Goal: Information Seeking & Learning: Learn about a topic

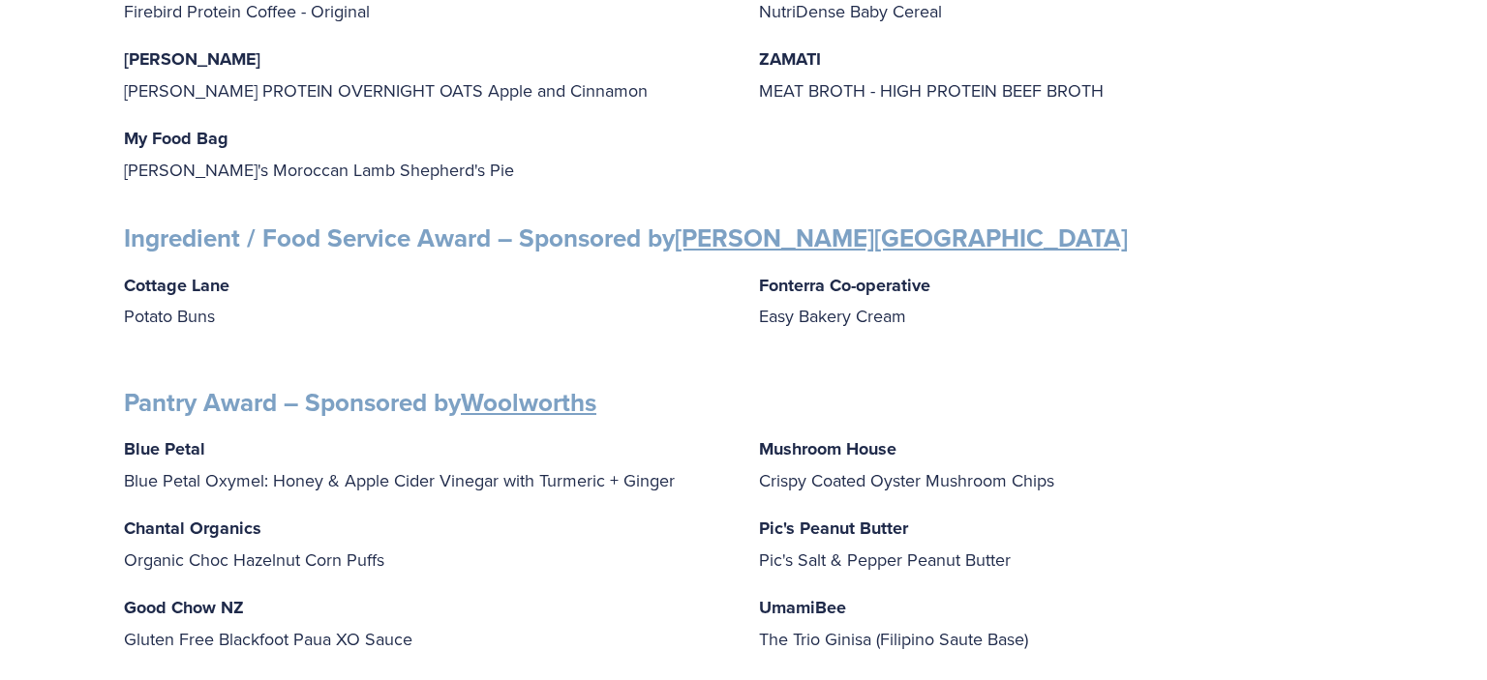
scroll to position [1942, 0]
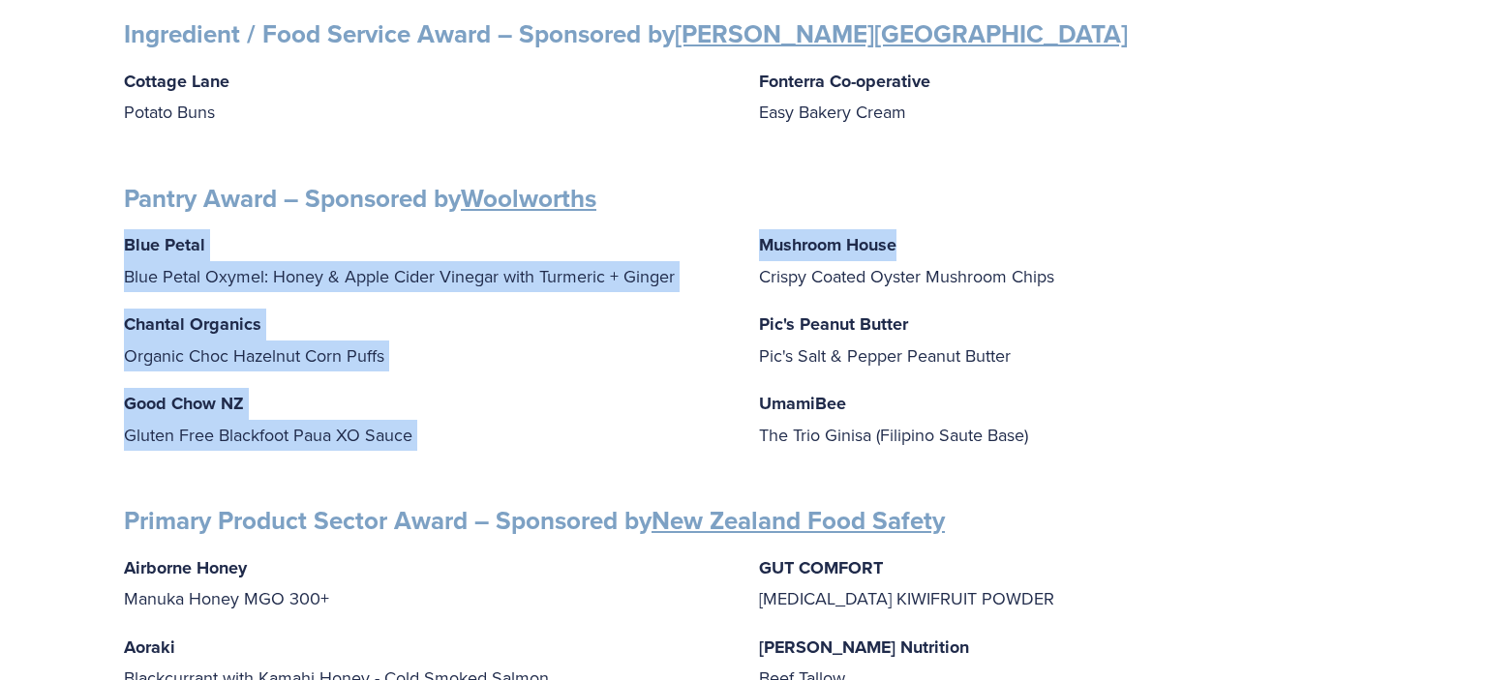
drag, startPoint x: 123, startPoint y: 219, endPoint x: 925, endPoint y: 224, distance: 802.4
click at [926, 229] on p "Mushroom House Crispy Coated Oyster Mushroom Chips" at bounding box center [1061, 260] width 604 height 62
drag, startPoint x: 126, startPoint y: 219, endPoint x: 925, endPoint y: 219, distance: 799.5
click at [925, 229] on div "Blue Petal Blue Petal Oxymel: Honey & Apple Cider Vinegar with Turmeric + Ginge…" at bounding box center [743, 348] width 1239 height 238
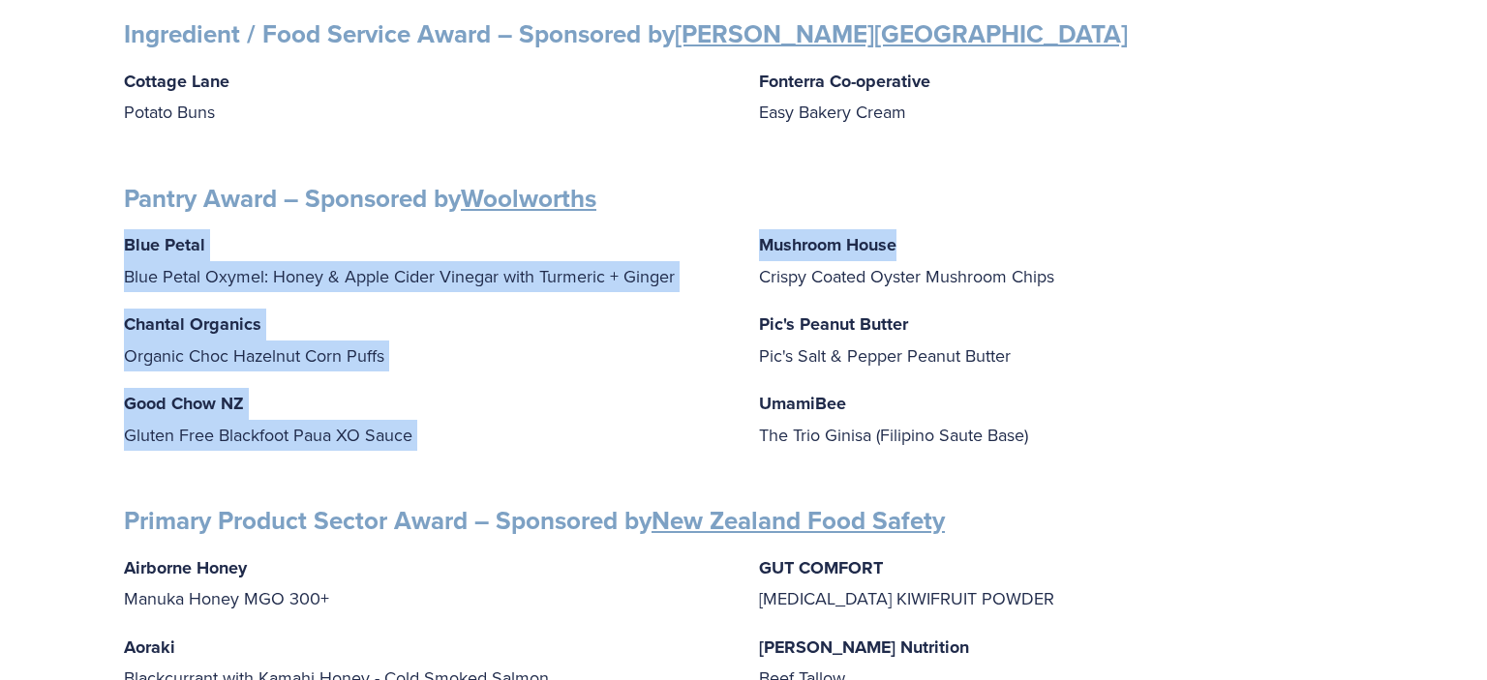
click at [925, 229] on p "Mushroom House Crispy Coated Oyster Mushroom Chips" at bounding box center [1061, 260] width 604 height 62
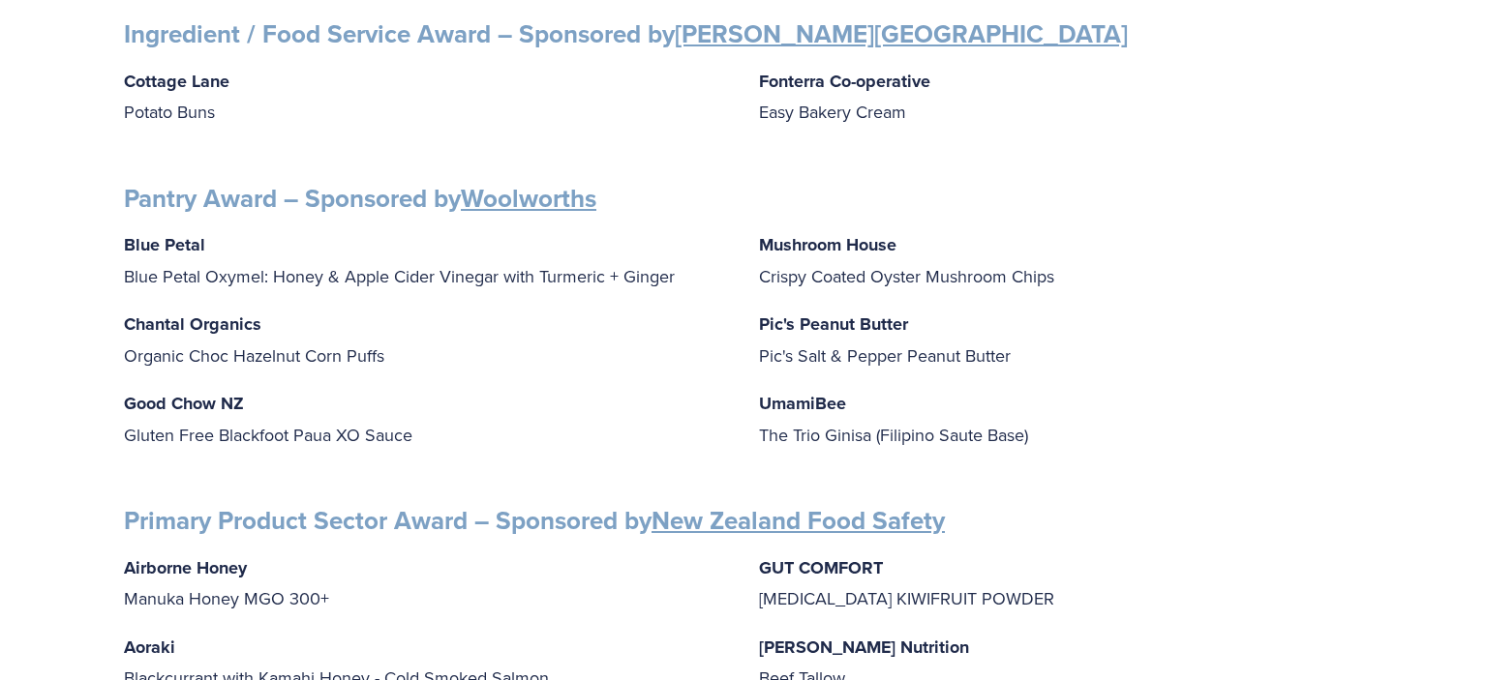
click at [921, 229] on p "Mushroom House Crispy Coated Oyster Mushroom Chips" at bounding box center [1061, 260] width 604 height 62
click at [209, 312] on strong "Chantal Organics" at bounding box center [192, 324] width 137 height 25
click at [145, 312] on strong "Chantal Organics" at bounding box center [192, 324] width 137 height 25
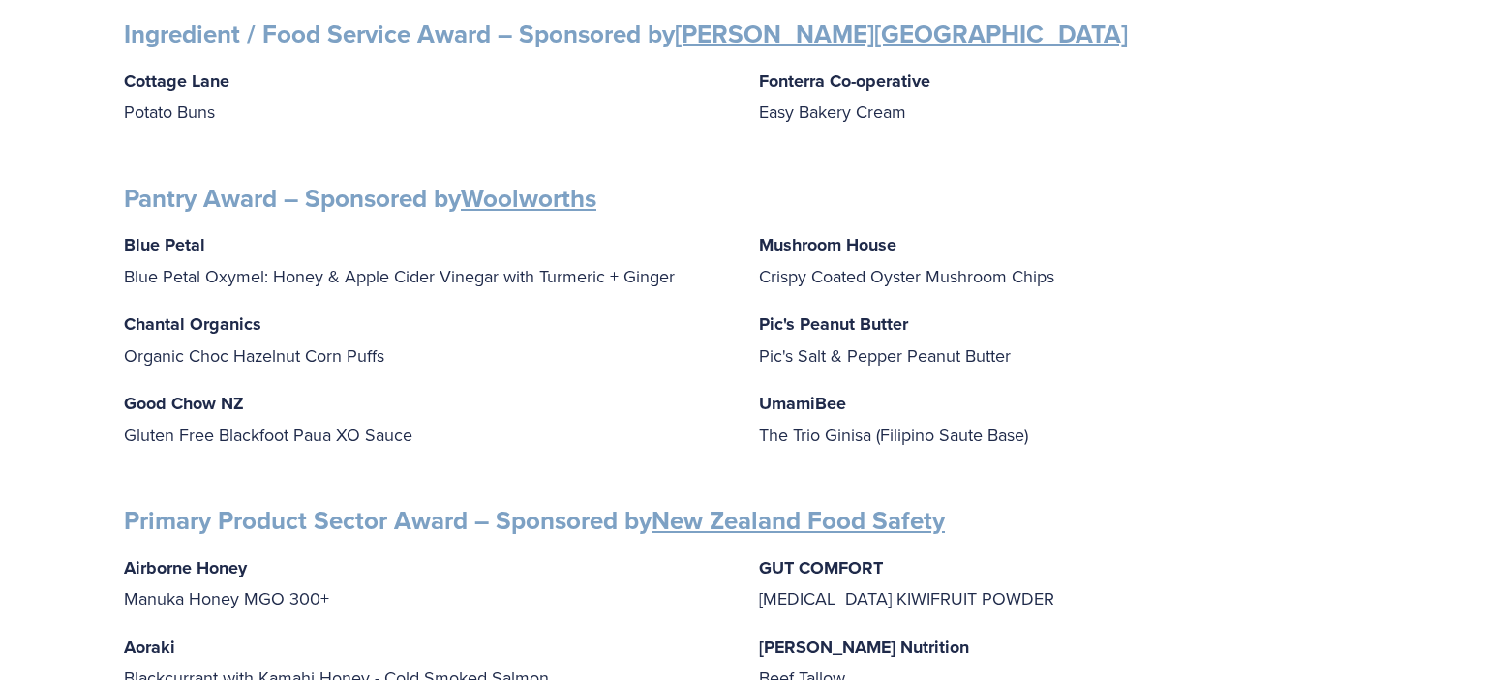
click at [196, 232] on strong "Blue Petal" at bounding box center [164, 244] width 81 height 25
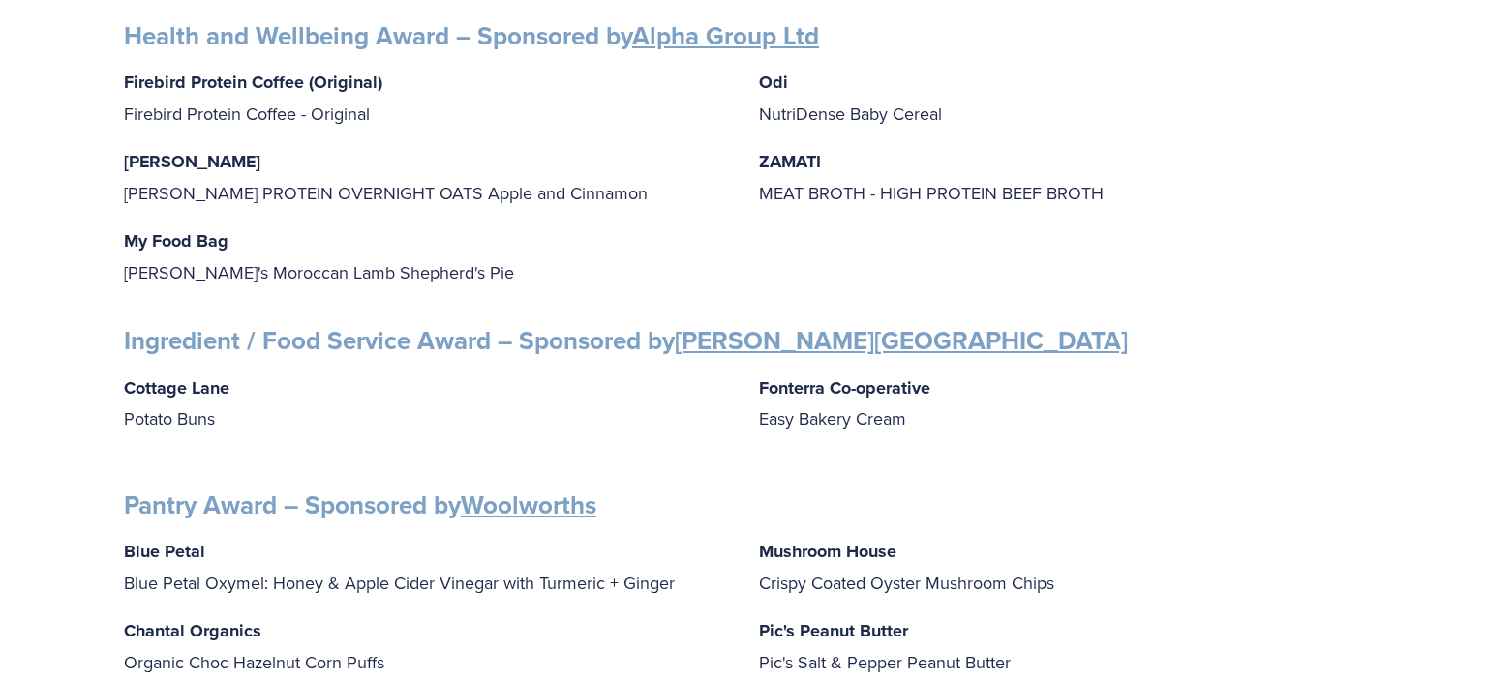
scroll to position [1737, 0]
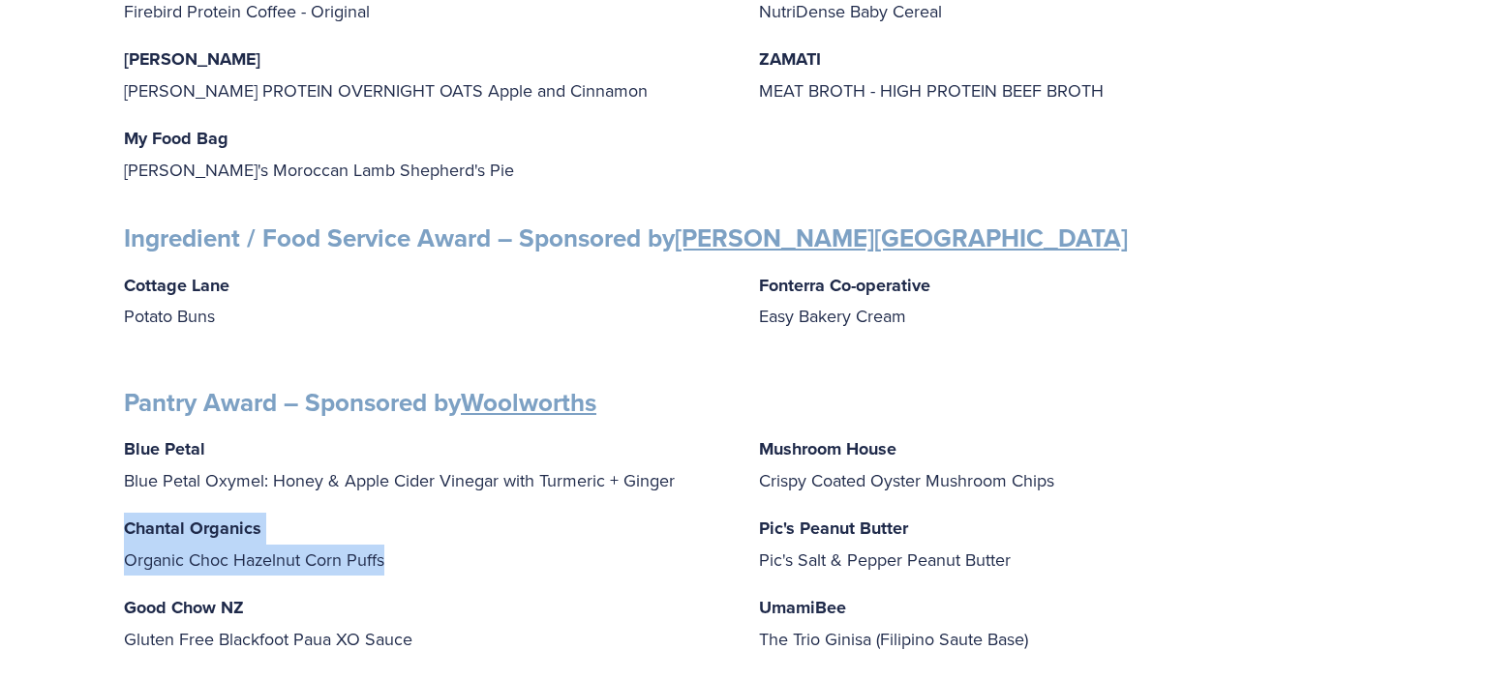
drag, startPoint x: 381, startPoint y: 539, endPoint x: 118, endPoint y: 501, distance: 266.0
click at [118, 501] on div "Finalists PRODUCT AWARDS Artisan Award – Sponsored by Cuisine Blue Petal Blue P…" at bounding box center [743, 46] width 1272 height 2925
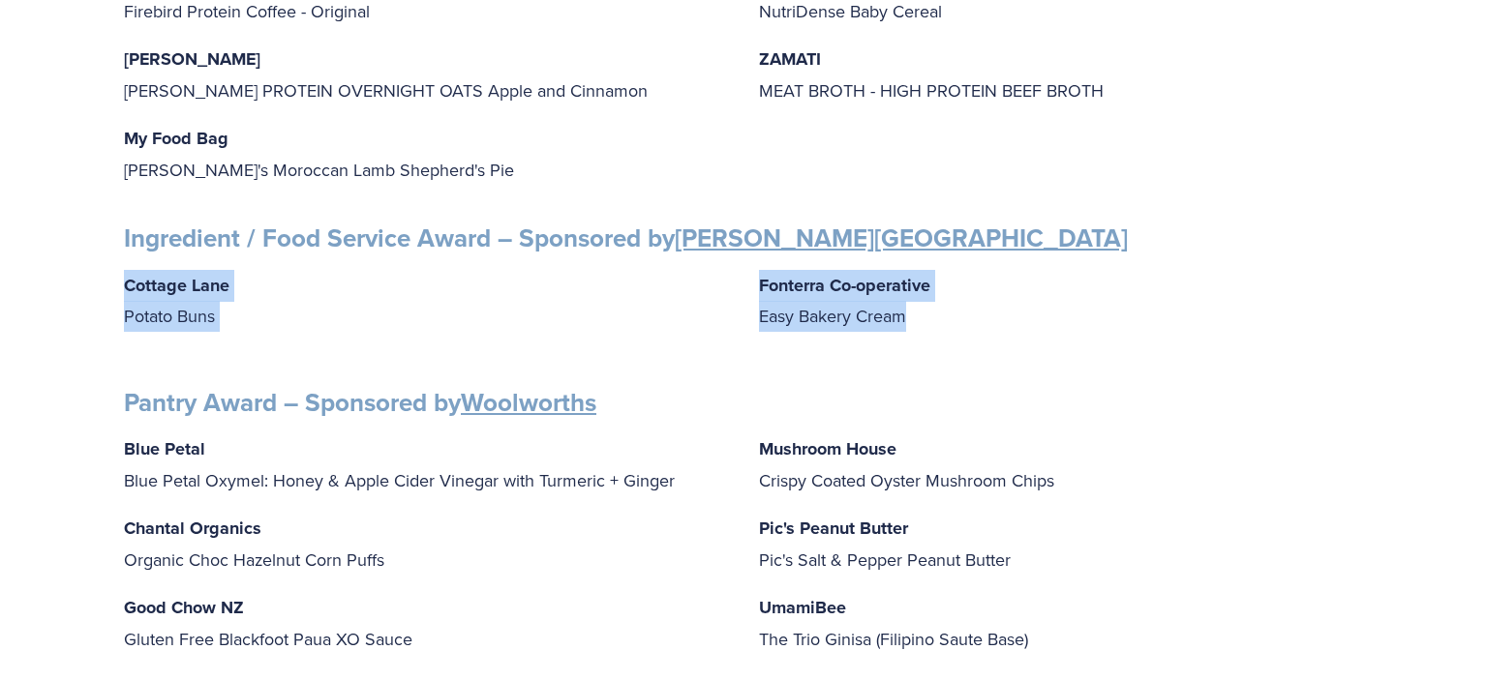
drag, startPoint x: 914, startPoint y: 290, endPoint x: 120, endPoint y: 263, distance: 794.2
click at [120, 263] on div "Finalists PRODUCT AWARDS Artisan Award – Sponsored by Cuisine Blue Petal Blue P…" at bounding box center [743, 46] width 1272 height 2925
click at [255, 292] on p "Cottage Lane Potato Buns" at bounding box center [426, 301] width 604 height 62
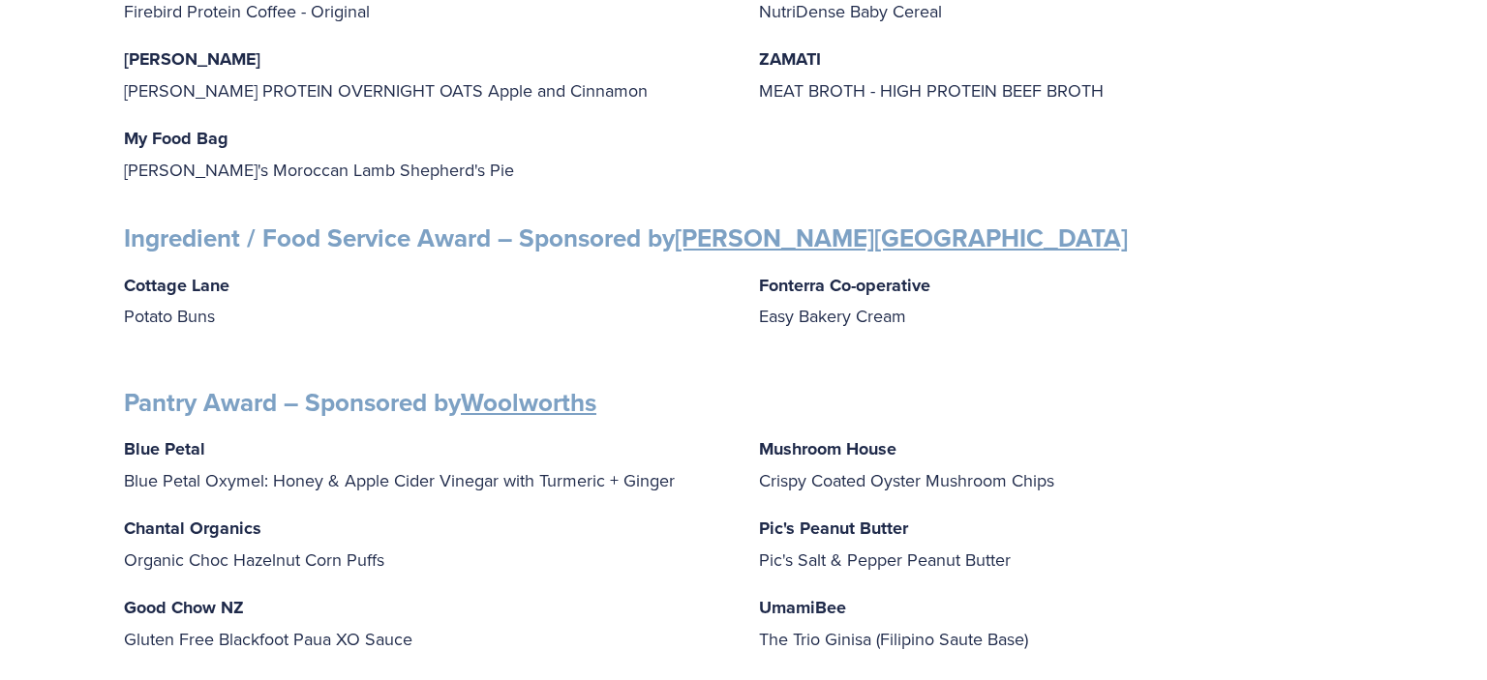
click at [125, 258] on div "Finalists PRODUCT AWARDS Artisan Award – Sponsored by Cuisine Blue Petal Blue P…" at bounding box center [743, 46] width 1272 height 2925
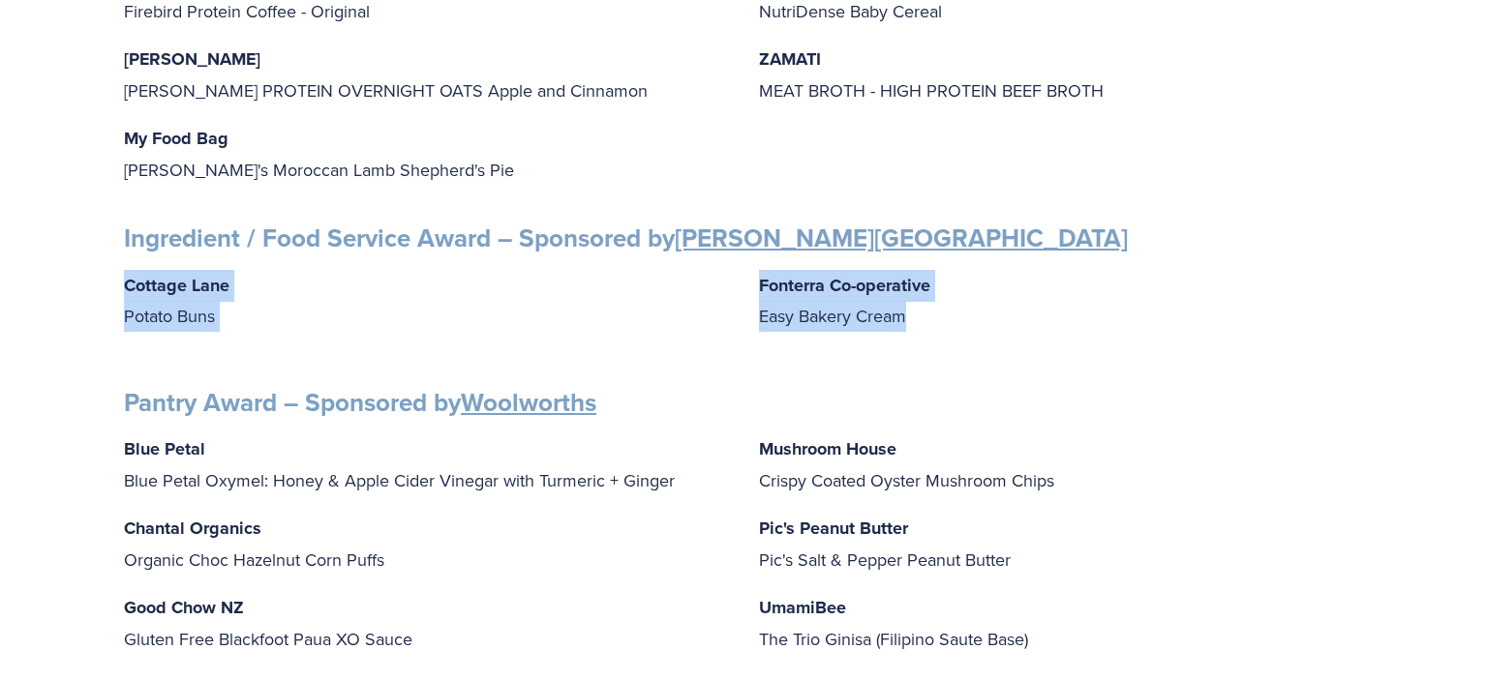
drag, startPoint x: 126, startPoint y: 261, endPoint x: 981, endPoint y: 282, distance: 855.9
click at [981, 282] on div "Cottage Lane Potato Buns Fonterra Co-operative Easy Bakery Cream" at bounding box center [743, 309] width 1239 height 79
click at [962, 296] on p "Fonterra Co-operative Easy Bakery Cream" at bounding box center [1061, 301] width 604 height 62
drag, startPoint x: 924, startPoint y: 289, endPoint x: 110, endPoint y: 246, distance: 815.2
click at [110, 246] on div "Finalists PRODUCT AWARDS Artisan Award – Sponsored by Cuisine Blue Petal Blue P…" at bounding box center [743, 46] width 1272 height 2925
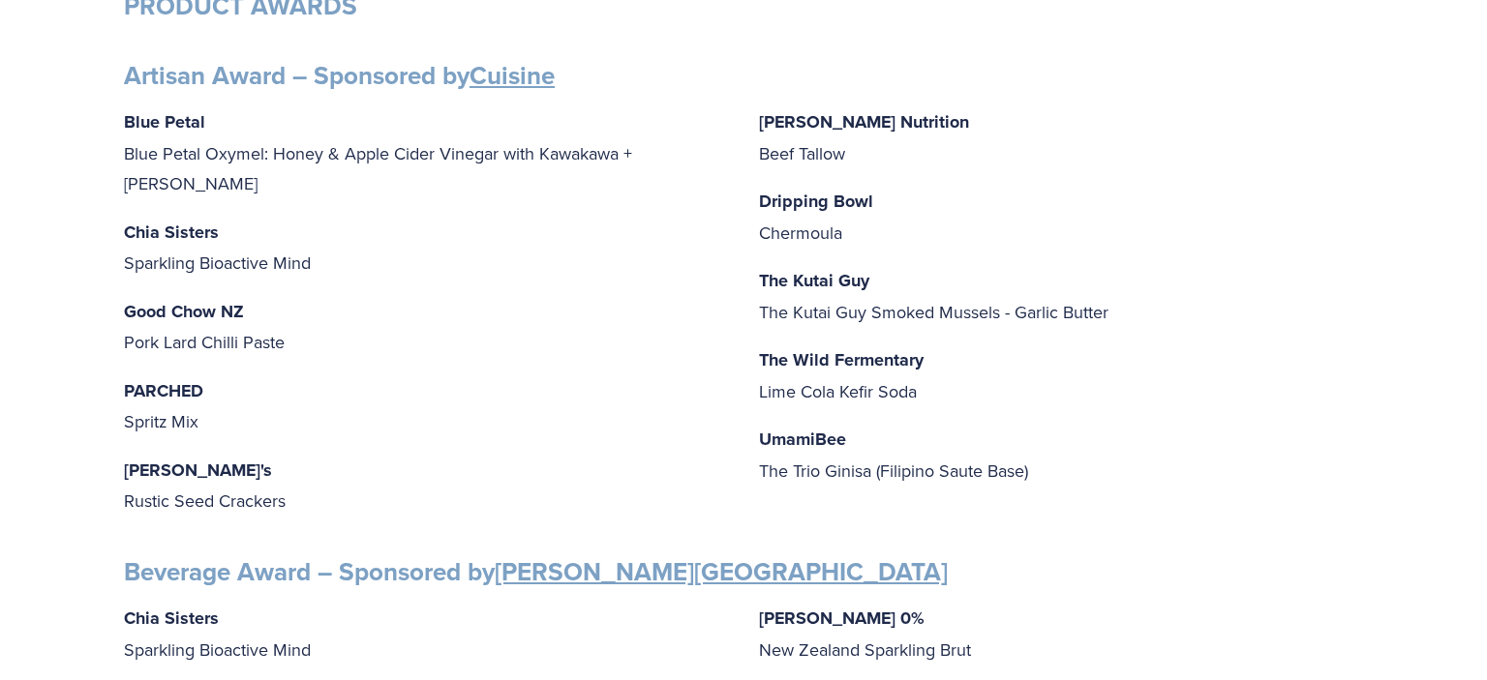
scroll to position [306, 0]
